Goal: Task Accomplishment & Management: Manage account settings

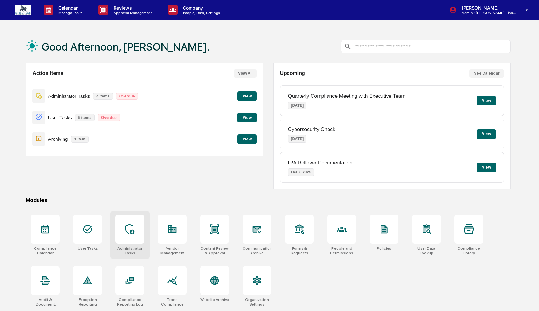
click at [131, 186] on div "Action Items View All Administrator Tasks 4 items Overdue View User Tasks 5 ite…" at bounding box center [145, 126] width 238 height 127
click at [128, 231] on icon at bounding box center [130, 229] width 10 height 10
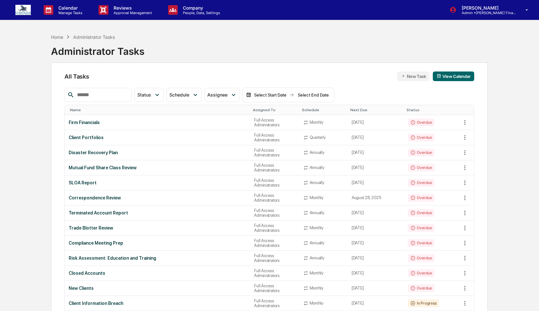
click at [115, 94] on input "text" at bounding box center [101, 95] width 55 height 8
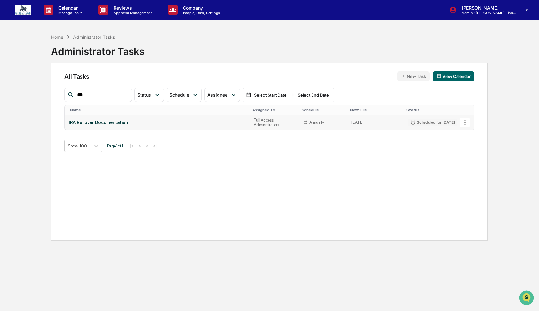
type input "***"
click at [465, 124] on icon at bounding box center [464, 122] width 1 height 5
click at [470, 159] on img at bounding box center [468, 157] width 5 height 5
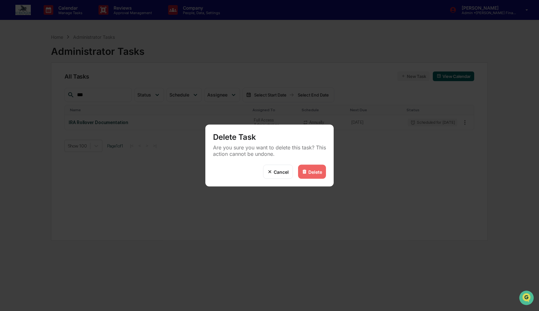
click at [320, 172] on div "Delete" at bounding box center [315, 171] width 14 height 5
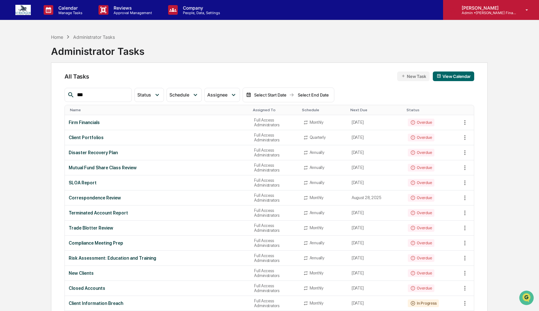
click at [491, 16] on div "Caroline Iannucci Admin • Strickler Financial Group" at bounding box center [491, 10] width 96 height 20
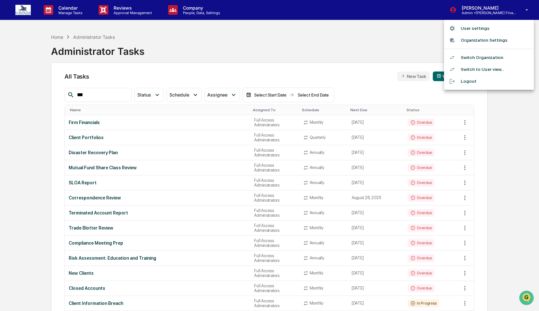
click at [489, 56] on li "Switch Organization" at bounding box center [489, 58] width 90 height 12
